Goal: Information Seeking & Learning: Learn about a topic

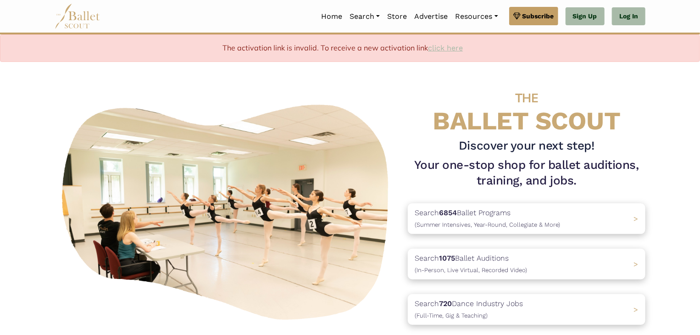
click at [449, 47] on link "click here" at bounding box center [445, 48] width 35 height 9
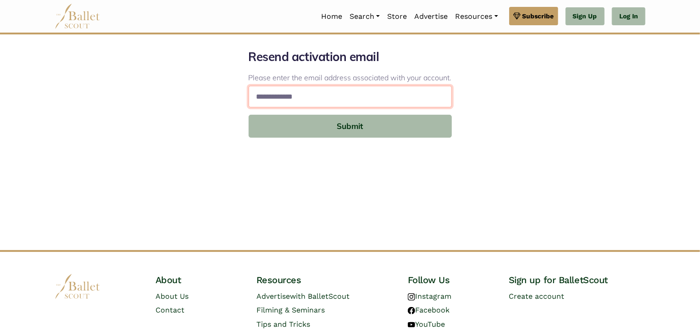
click at [419, 96] on input "email" at bounding box center [350, 97] width 203 height 22
type input "**********"
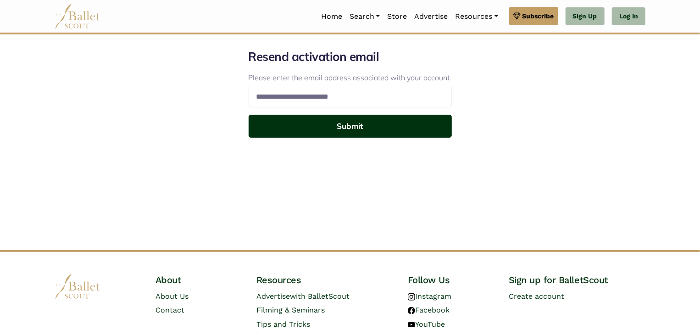
click at [378, 128] on button "Submit" at bounding box center [350, 126] width 203 height 23
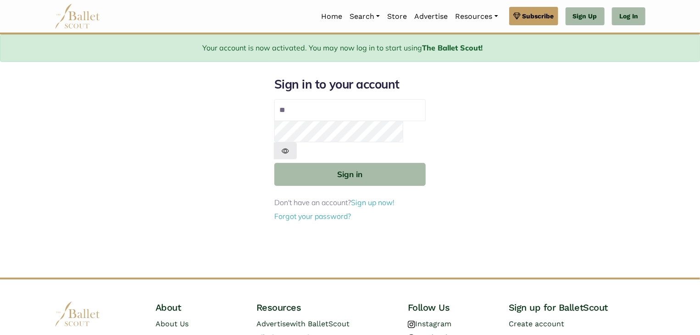
type input "**********"
click at [297, 142] on img at bounding box center [285, 150] width 23 height 17
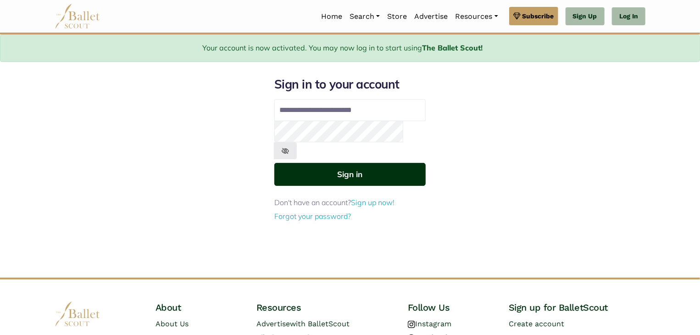
click at [382, 163] on button "Sign in" at bounding box center [349, 174] width 151 height 22
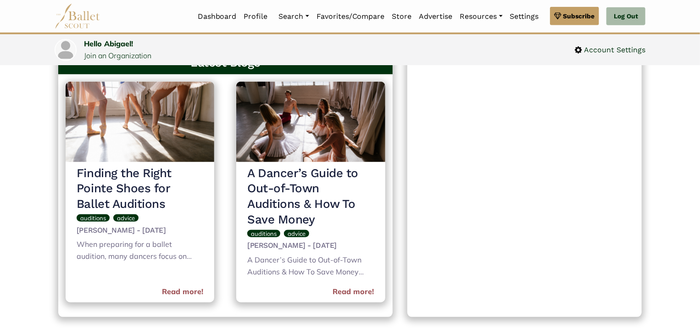
scroll to position [361, 0]
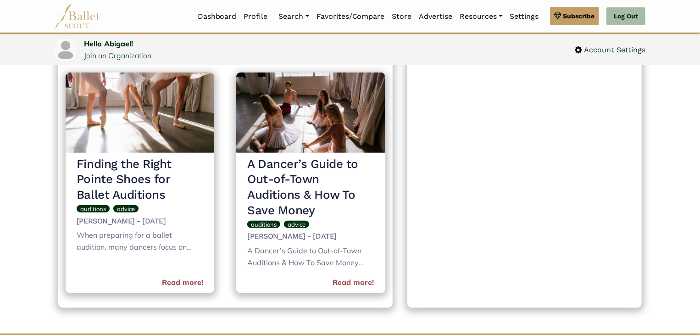
click at [292, 200] on h3 "A Dancer’s Guide to Out-of-Town Auditions & How To Save Money" at bounding box center [310, 187] width 127 height 62
click at [361, 281] on link "Read more!" at bounding box center [353, 283] width 41 height 12
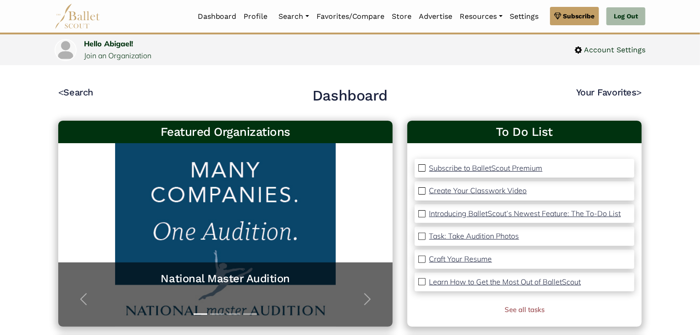
scroll to position [0, 0]
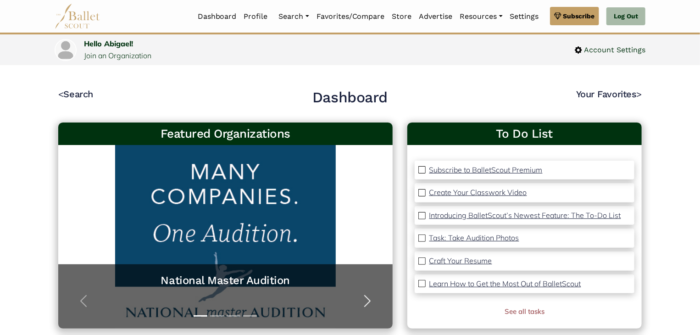
click at [367, 302] on span "button" at bounding box center [367, 301] width 15 height 15
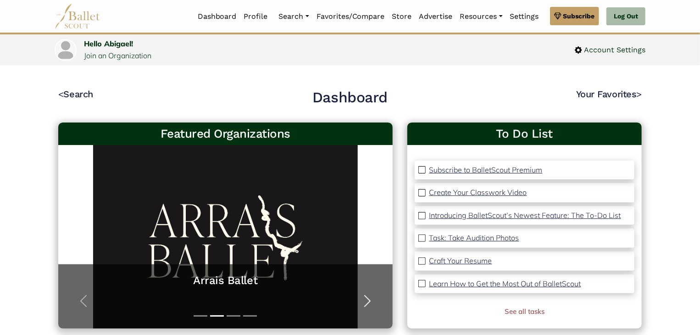
click at [367, 305] on span "button" at bounding box center [367, 301] width 15 height 15
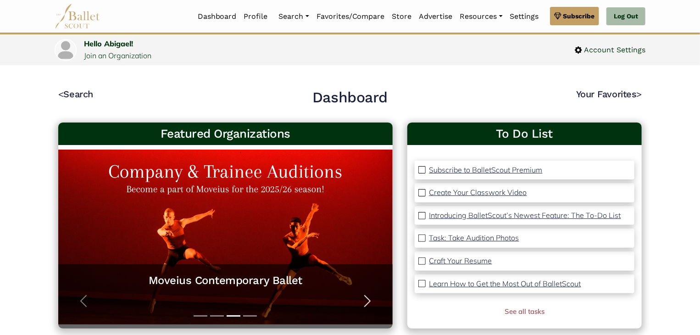
click at [367, 306] on span "button" at bounding box center [367, 301] width 15 height 15
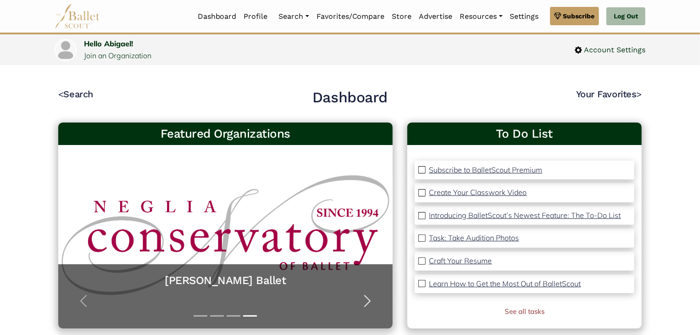
click at [367, 306] on span "button" at bounding box center [367, 301] width 15 height 15
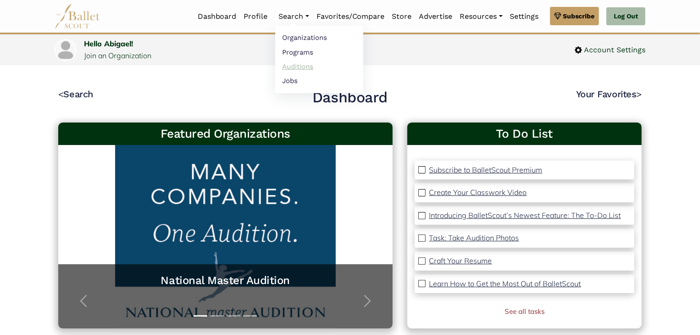
click at [287, 68] on link "Auditions" at bounding box center [319, 66] width 88 height 14
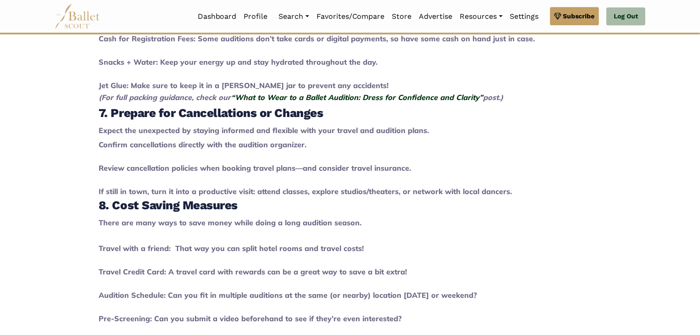
scroll to position [1195, 0]
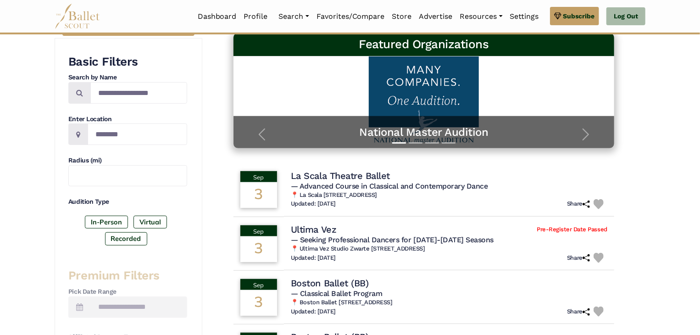
scroll to position [152, 0]
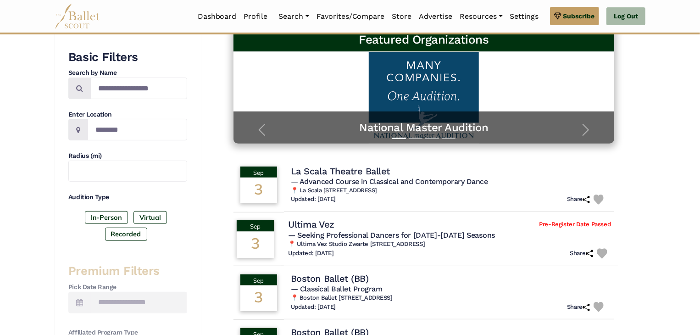
click at [426, 233] on span "— Seeking Professional Dancers for 2025-2027 Seasons" at bounding box center [391, 235] width 207 height 9
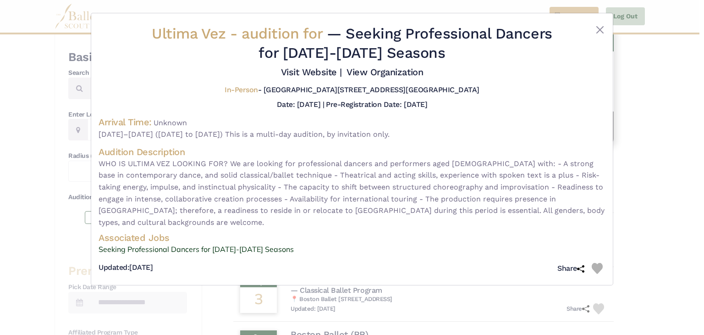
drag, startPoint x: 611, startPoint y: 112, endPoint x: 611, endPoint y: 129, distance: 17.0
click at [611, 129] on div "Ultima Vez - audition for — Seeking Professional Dancers for 2025-2027 Seasons …" at bounding box center [352, 148] width 522 height 271
click at [651, 135] on div "Ultima Vez - audition for — Seeking Professional Dancers for 2025-2027 Seasons …" at bounding box center [352, 167] width 704 height 335
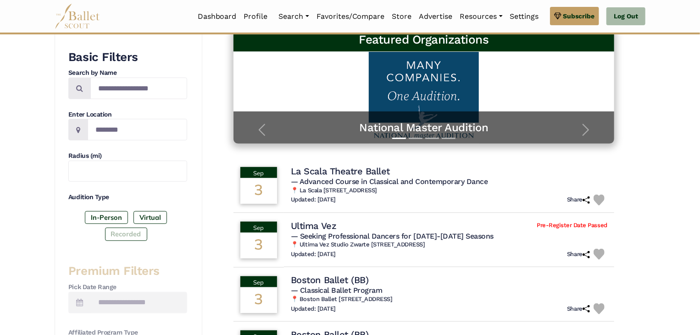
click at [136, 236] on label "Recorded" at bounding box center [126, 233] width 42 height 13
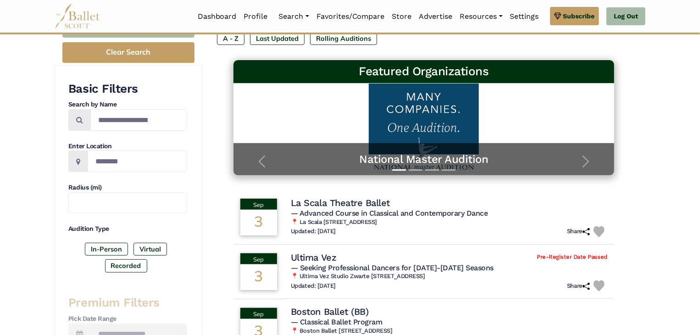
scroll to position [112, 0]
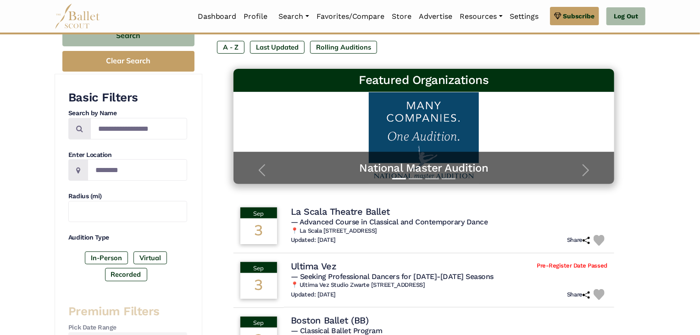
click at [151, 266] on div "In-Person Virtual Recorded" at bounding box center [127, 267] width 119 height 33
click at [155, 257] on label "Virtual" at bounding box center [149, 257] width 33 height 13
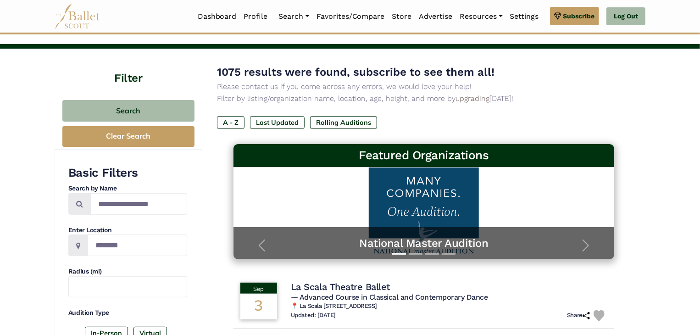
scroll to position [31, 0]
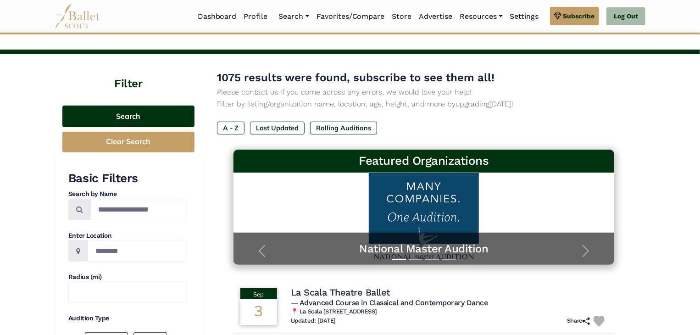
click at [130, 117] on button "Search" at bounding box center [128, 116] width 132 height 22
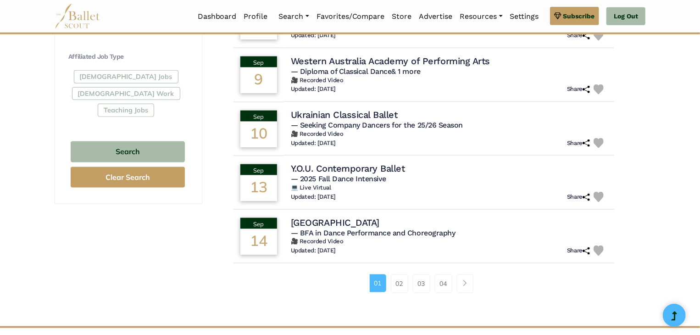
scroll to position [542, 0]
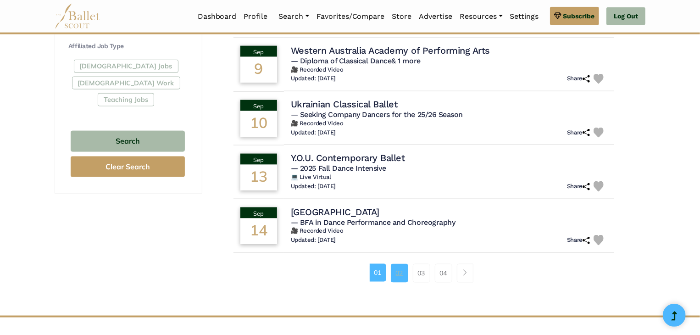
click at [399, 274] on link "02" at bounding box center [399, 273] width 17 height 18
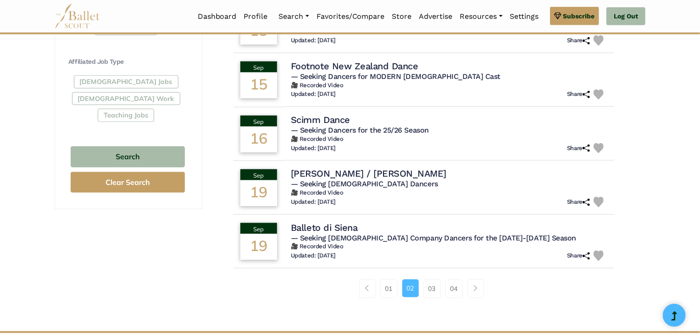
scroll to position [529, 0]
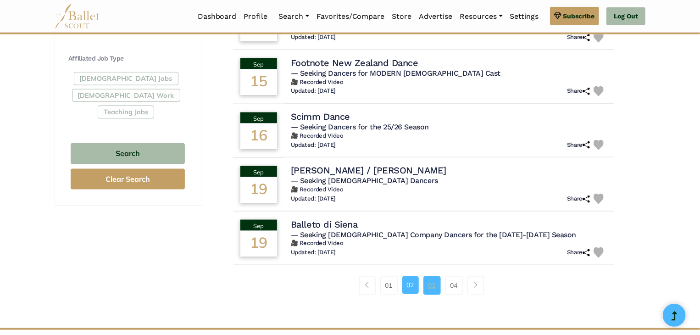
click at [429, 292] on link "03" at bounding box center [431, 285] width 17 height 18
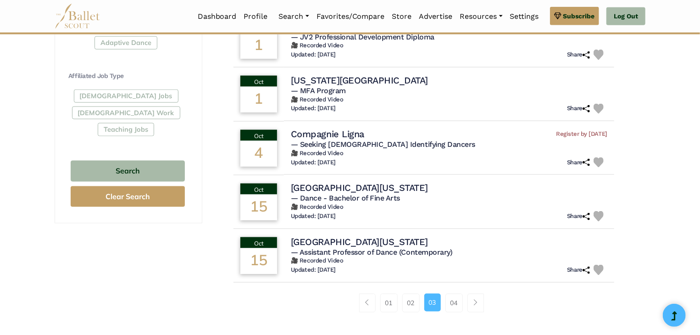
scroll to position [510, 0]
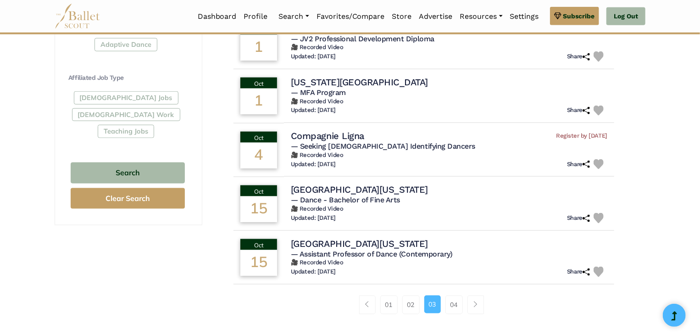
drag, startPoint x: 350, startPoint y: 80, endPoint x: 619, endPoint y: 72, distance: 268.8
click at [678, 93] on div "Filter Search Clear Search Basic Filters Search by Name Enter Location Radius (…" at bounding box center [350, 25] width 700 height 901
click at [449, 309] on link "04" at bounding box center [453, 304] width 17 height 18
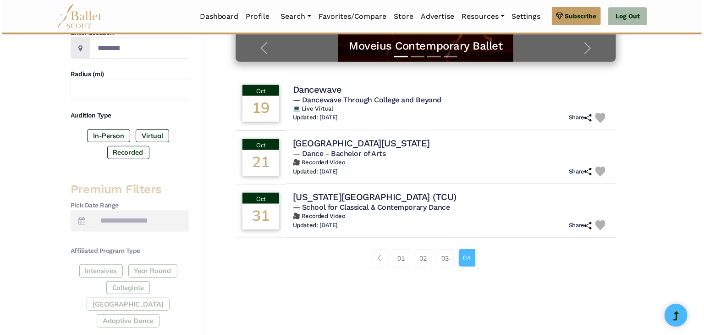
scroll to position [236, 0]
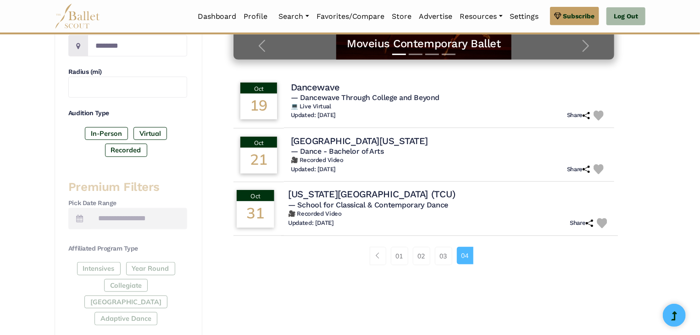
click at [394, 193] on h4 "Texas Christian University (TCU)" at bounding box center [371, 194] width 167 height 12
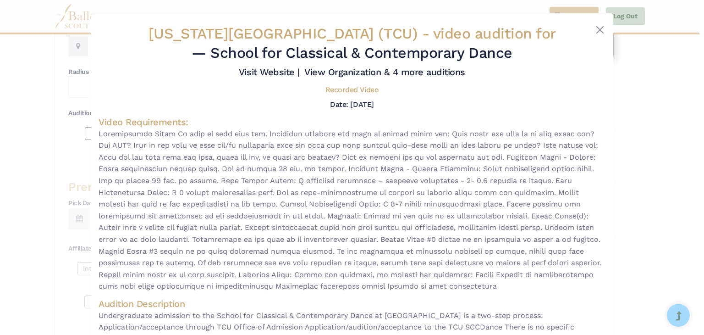
drag, startPoint x: 610, startPoint y: 41, endPoint x: 610, endPoint y: 62, distance: 21.1
click at [610, 62] on div "Texas Christian University (TCU) - video audition for — School for Classical & …" at bounding box center [352, 224] width 522 height 423
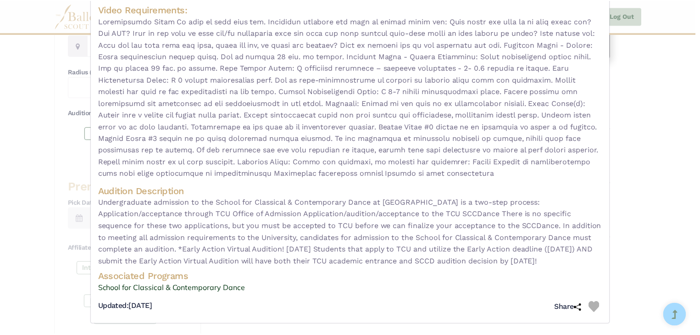
scroll to position [115, 0]
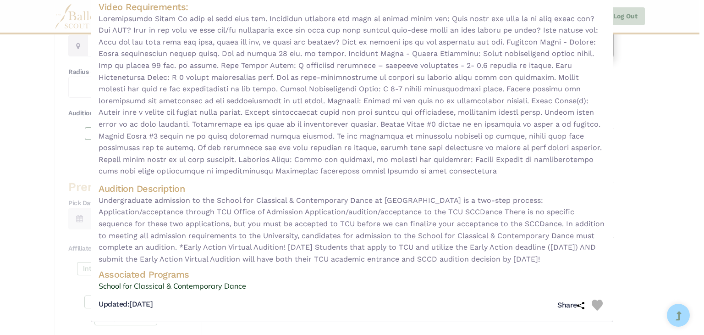
click at [693, 109] on div "Texas Christian University (TCU) - video audition for — School for Classical & …" at bounding box center [352, 167] width 704 height 335
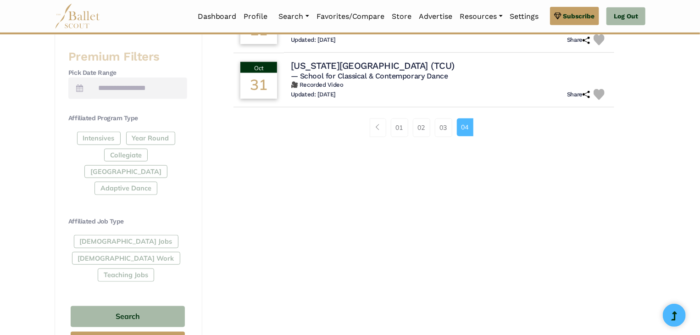
scroll to position [316, 0]
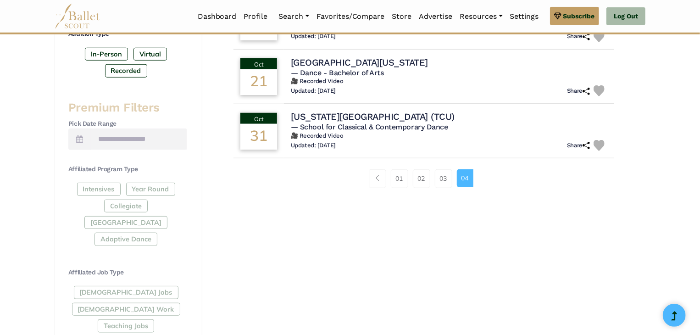
click at [134, 292] on div "Full-Time Jobs Gig Work Teaching Jobs" at bounding box center [127, 311] width 119 height 50
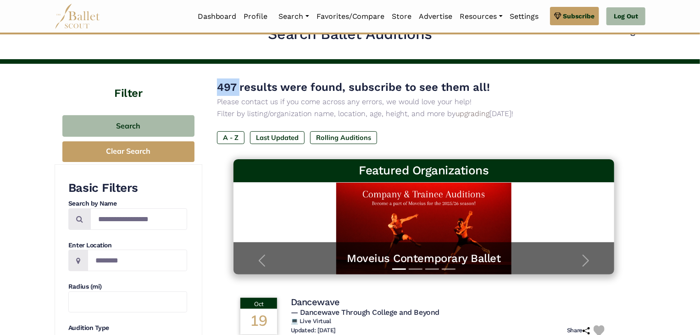
scroll to position [18, 0]
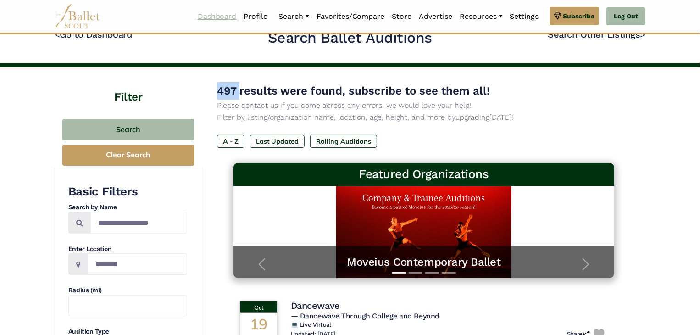
click at [211, 21] on link "Dashboard" at bounding box center [217, 16] width 46 height 19
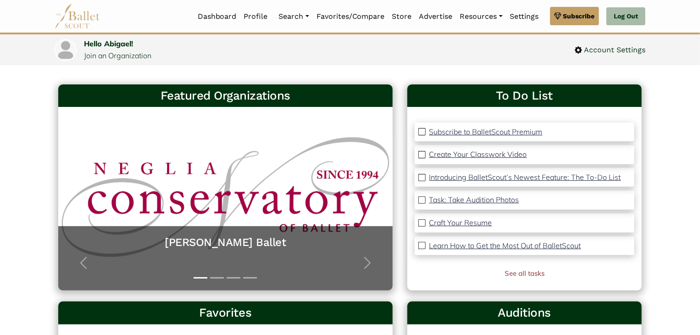
scroll to position [37, 0]
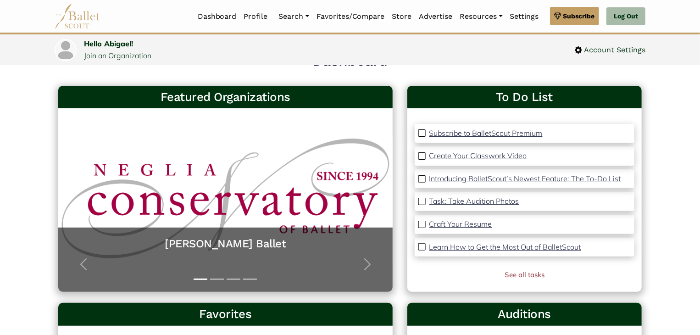
click at [465, 156] on p "Create Your Classwork Video" at bounding box center [478, 155] width 98 height 9
click at [476, 226] on p "Craft Your Resume" at bounding box center [460, 223] width 63 height 9
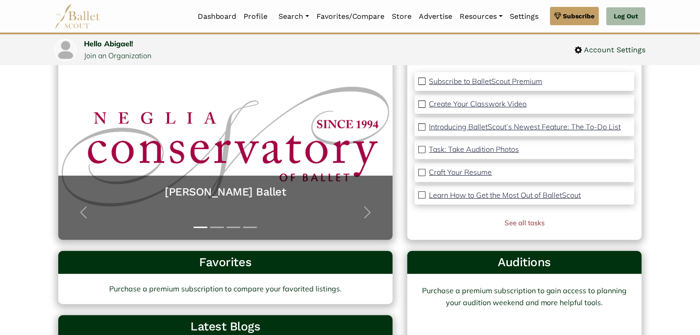
scroll to position [86, 0]
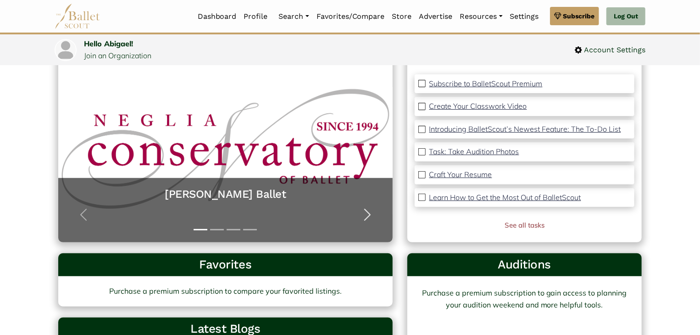
click at [372, 215] on span "button" at bounding box center [367, 214] width 15 height 15
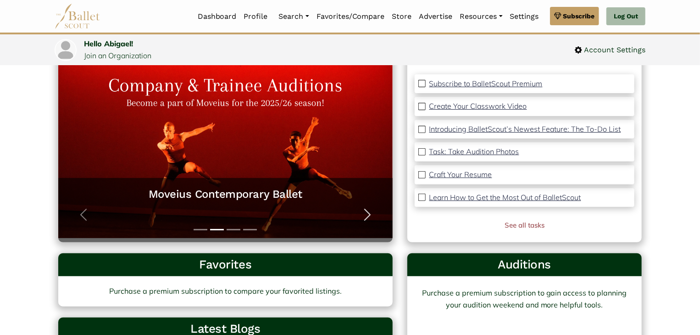
click at [372, 211] on span "button" at bounding box center [367, 214] width 15 height 15
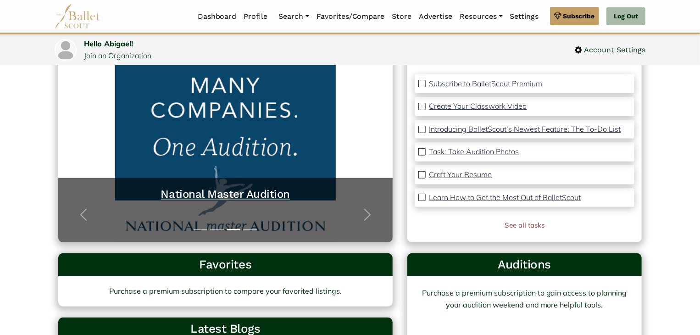
click at [254, 193] on h5 "National Master Audition" at bounding box center [225, 194] width 316 height 14
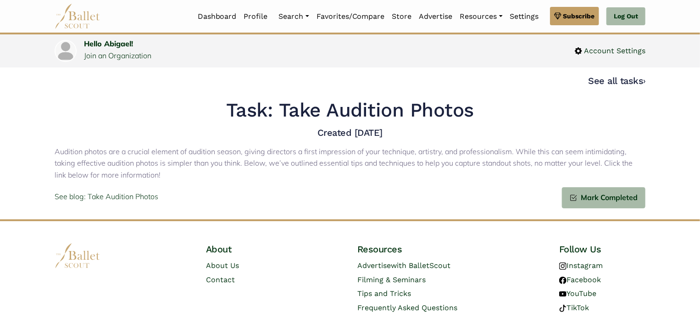
scroll to position [17, 0]
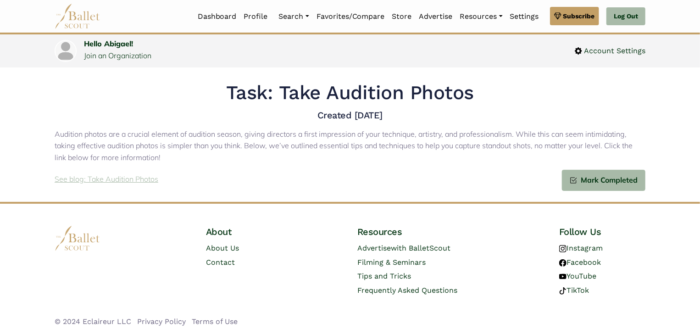
click at [116, 176] on p "See blog: Take Audition Photos" at bounding box center [107, 179] width 104 height 12
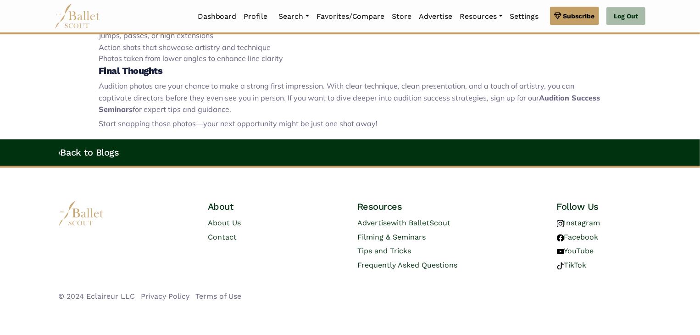
scroll to position [820, 0]
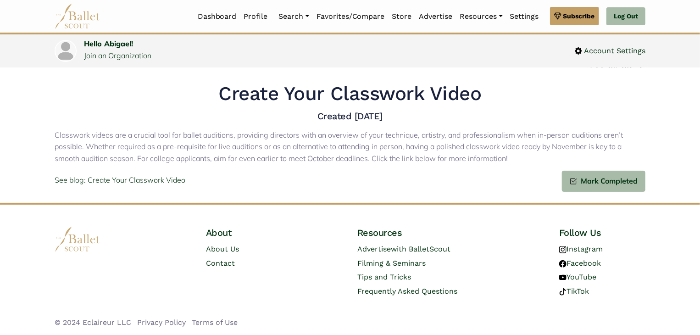
scroll to position [17, 0]
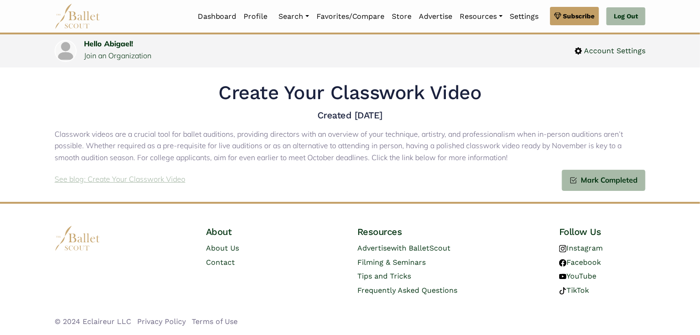
click at [125, 178] on p "See blog: Create Your Classwork Video" at bounding box center [120, 179] width 131 height 12
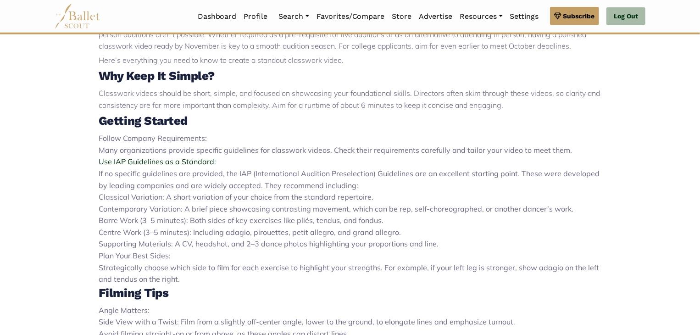
scroll to position [317, 0]
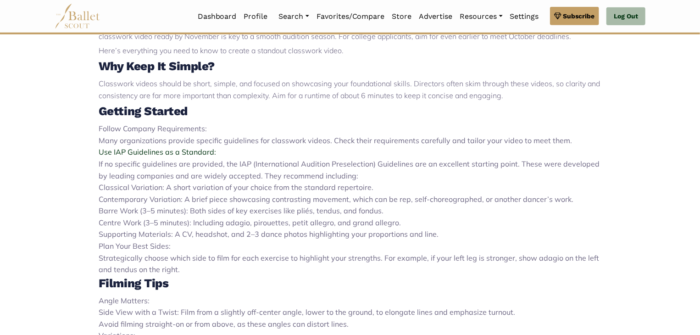
drag, startPoint x: 704, startPoint y: 73, endPoint x: 703, endPoint y: 186, distance: 112.4
click at [699, 186] on html "Premium Feature Make this audition season count. Upgrade to premium for access …" at bounding box center [350, 226] width 700 height 1087
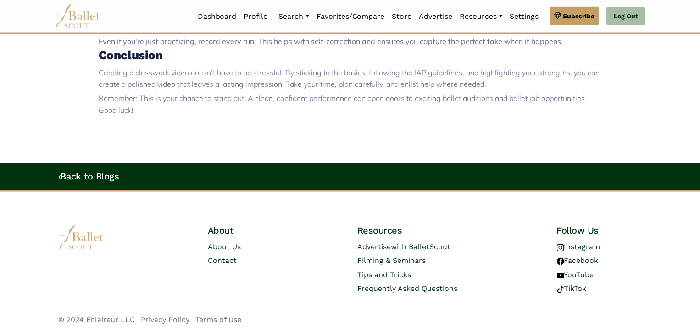
scroll to position [732, 0]
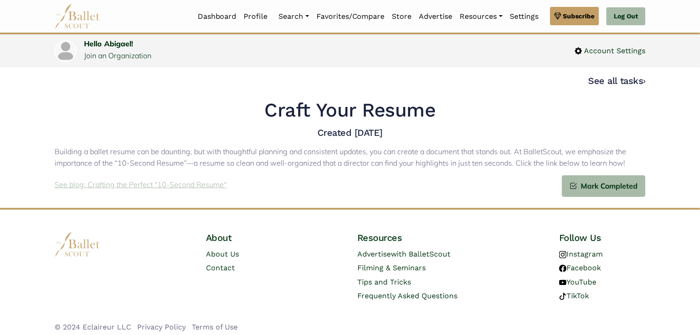
click at [193, 186] on p "See blog: Crafting the Perfect "10-Second Resume"" at bounding box center [141, 185] width 172 height 12
click at [665, 143] on body "Premium Feature Make this audition season count. Upgrade to premium for access …" at bounding box center [350, 170] width 700 height 340
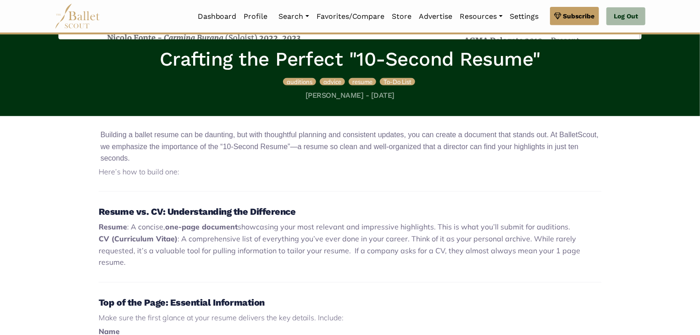
scroll to position [194, 0]
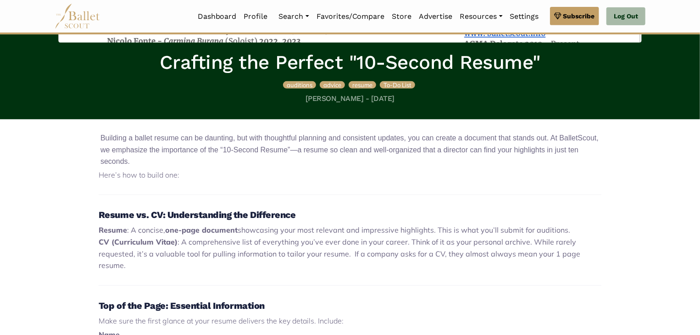
drag, startPoint x: 704, startPoint y: 83, endPoint x: 703, endPoint y: 175, distance: 91.7
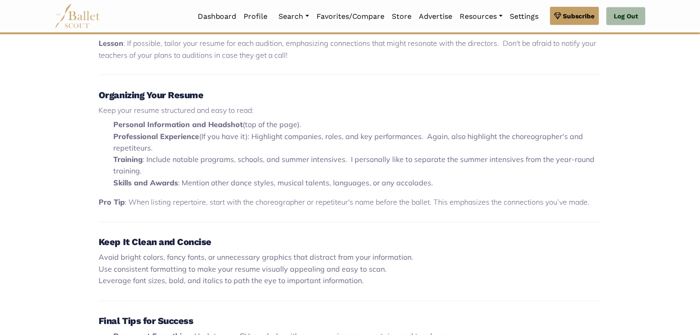
scroll to position [715, 0]
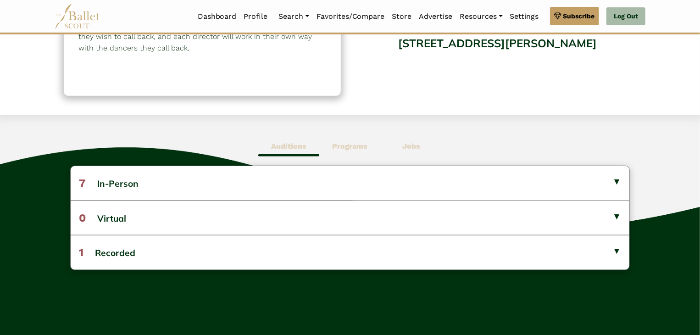
scroll to position [161, 0]
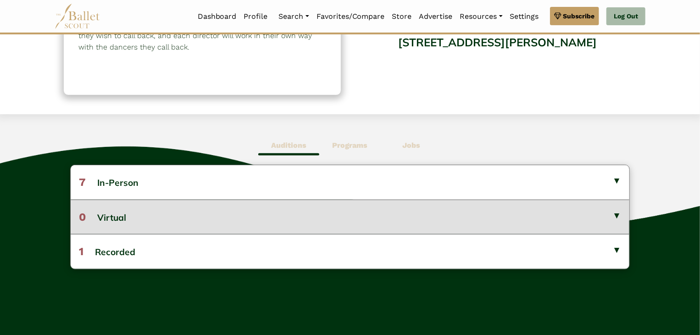
click at [612, 219] on button "0 Virtual" at bounding box center [350, 216] width 559 height 34
